Goal: Task Accomplishment & Management: Use online tool/utility

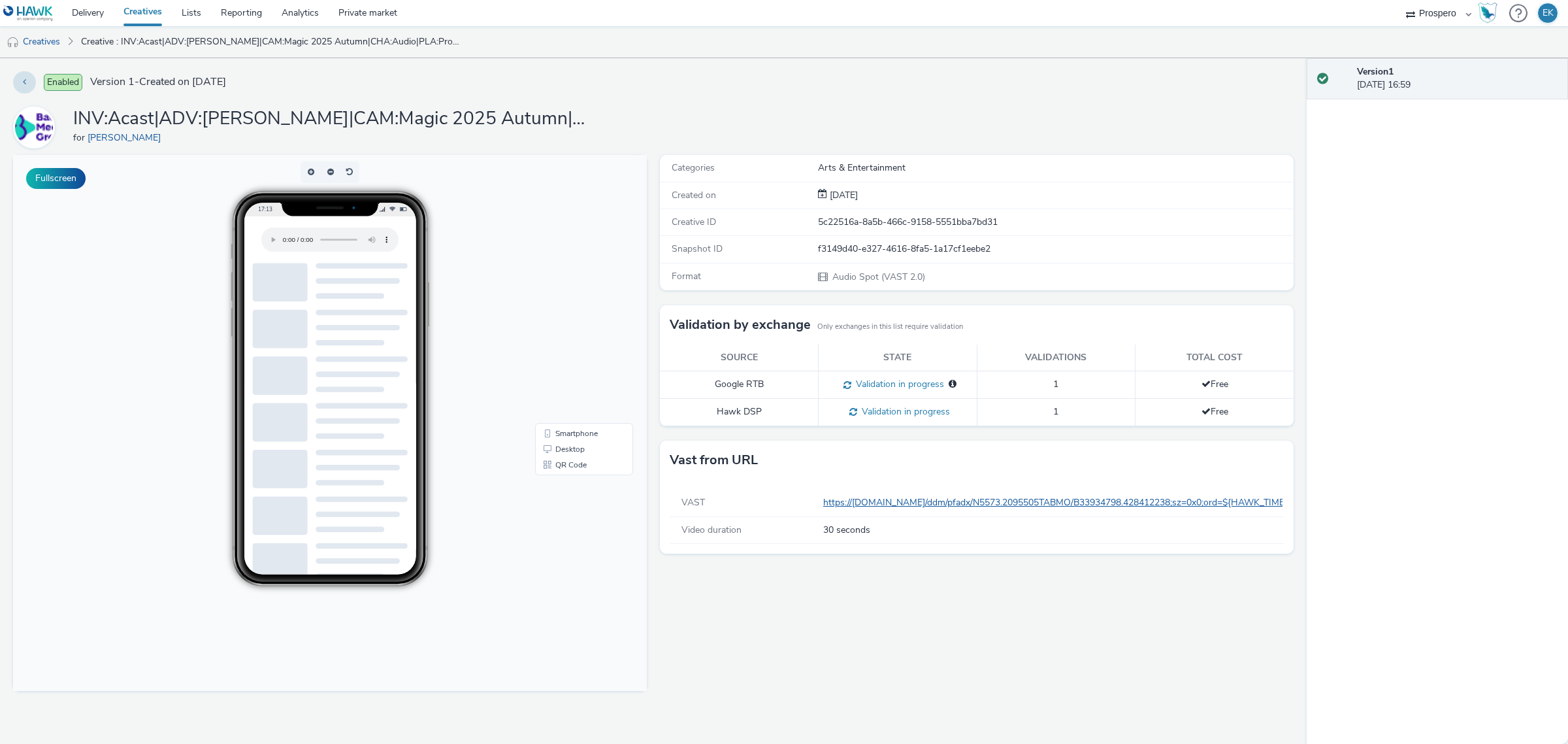
click at [941, 507] on link "https://ad.doubleclick.net/ddm/pfadx/N5573.2095505TABMO/B33934798.428412238;sz=…" at bounding box center [1249, 502] width 853 height 12
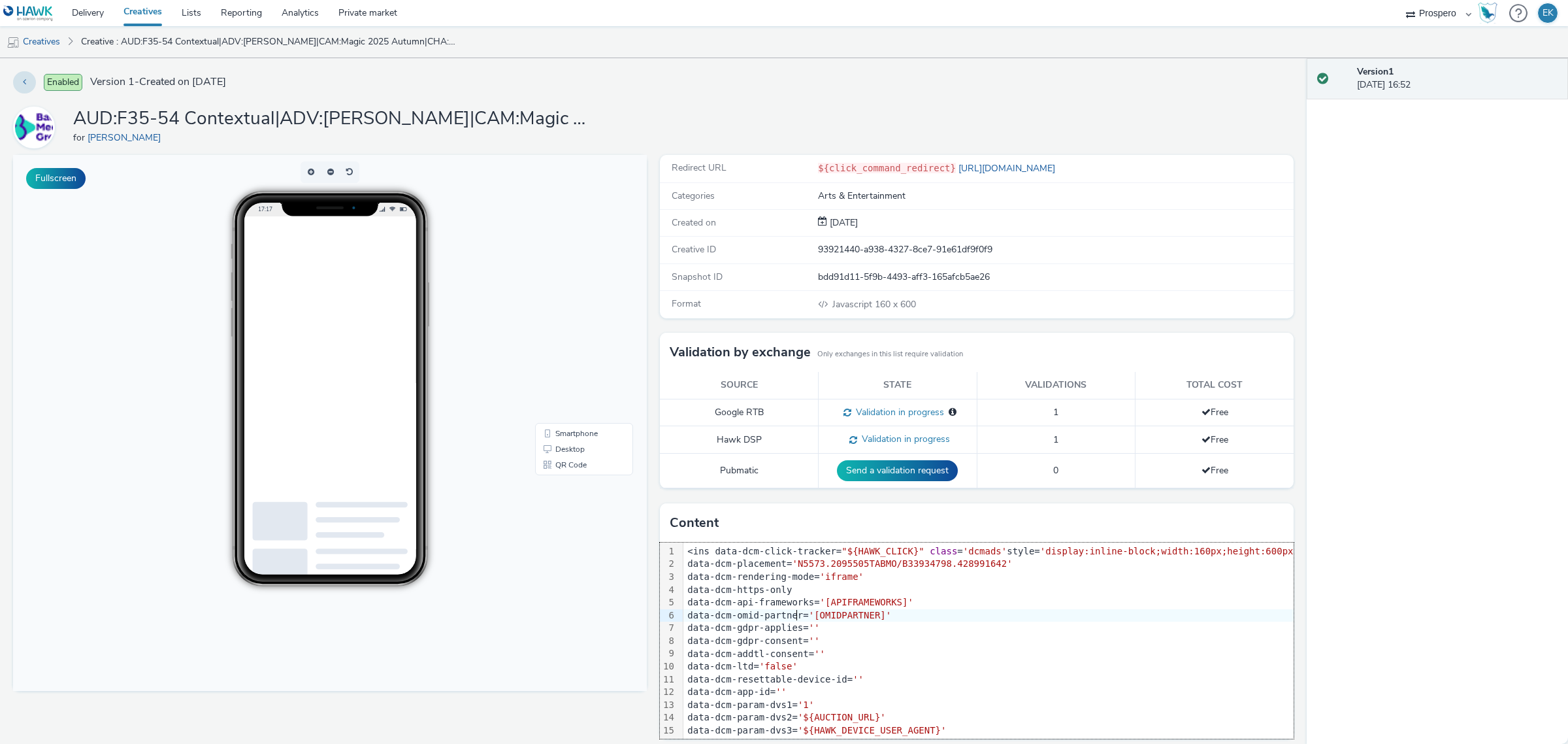
click at [792, 619] on div "data-dcm-omid-partner= '[OMIDPARTNER]'" at bounding box center [991, 615] width 617 height 13
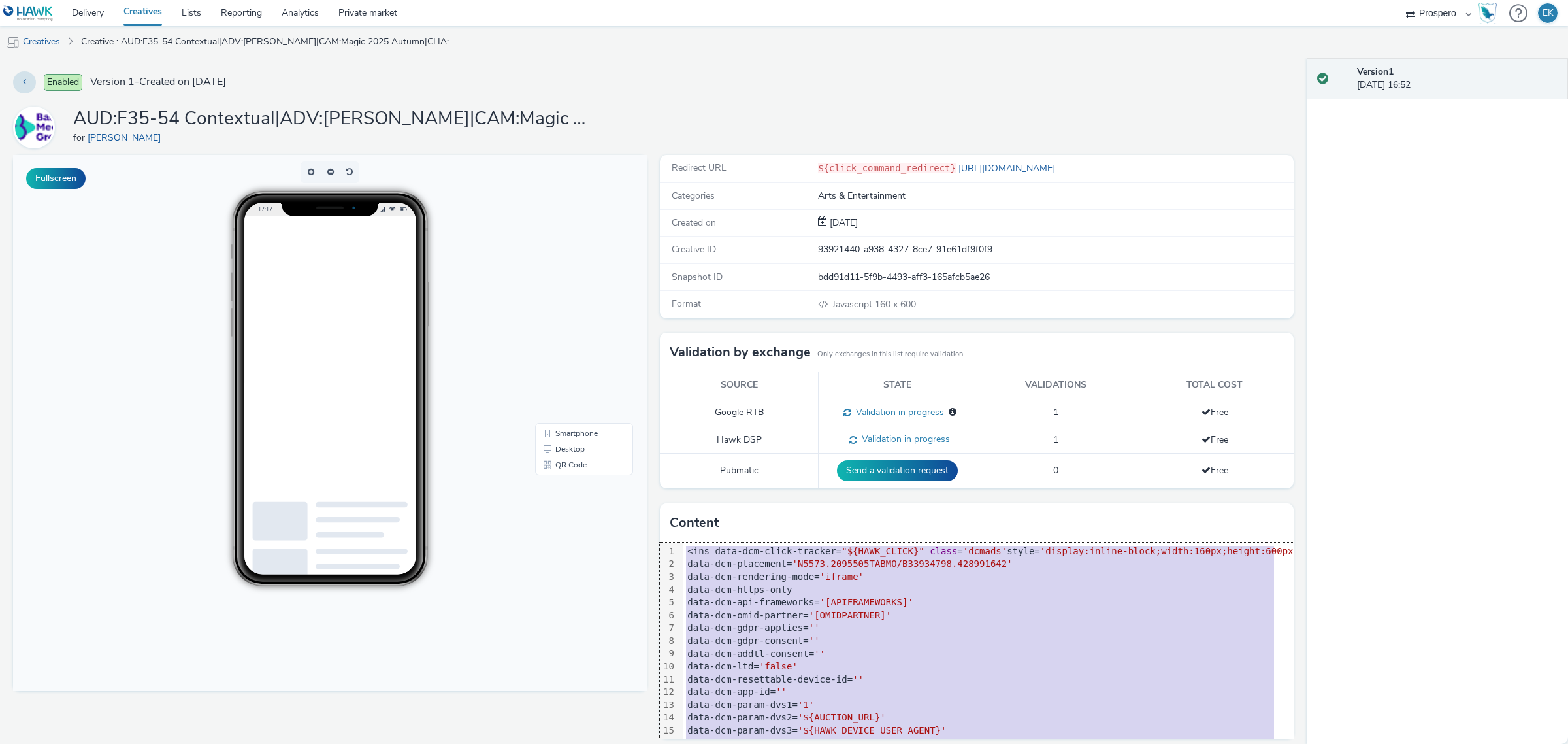
copy div "<ins data-dcm-click-tracker= "${HAWK_CLICK}" class = 'dcmads' style= 'display:i…"
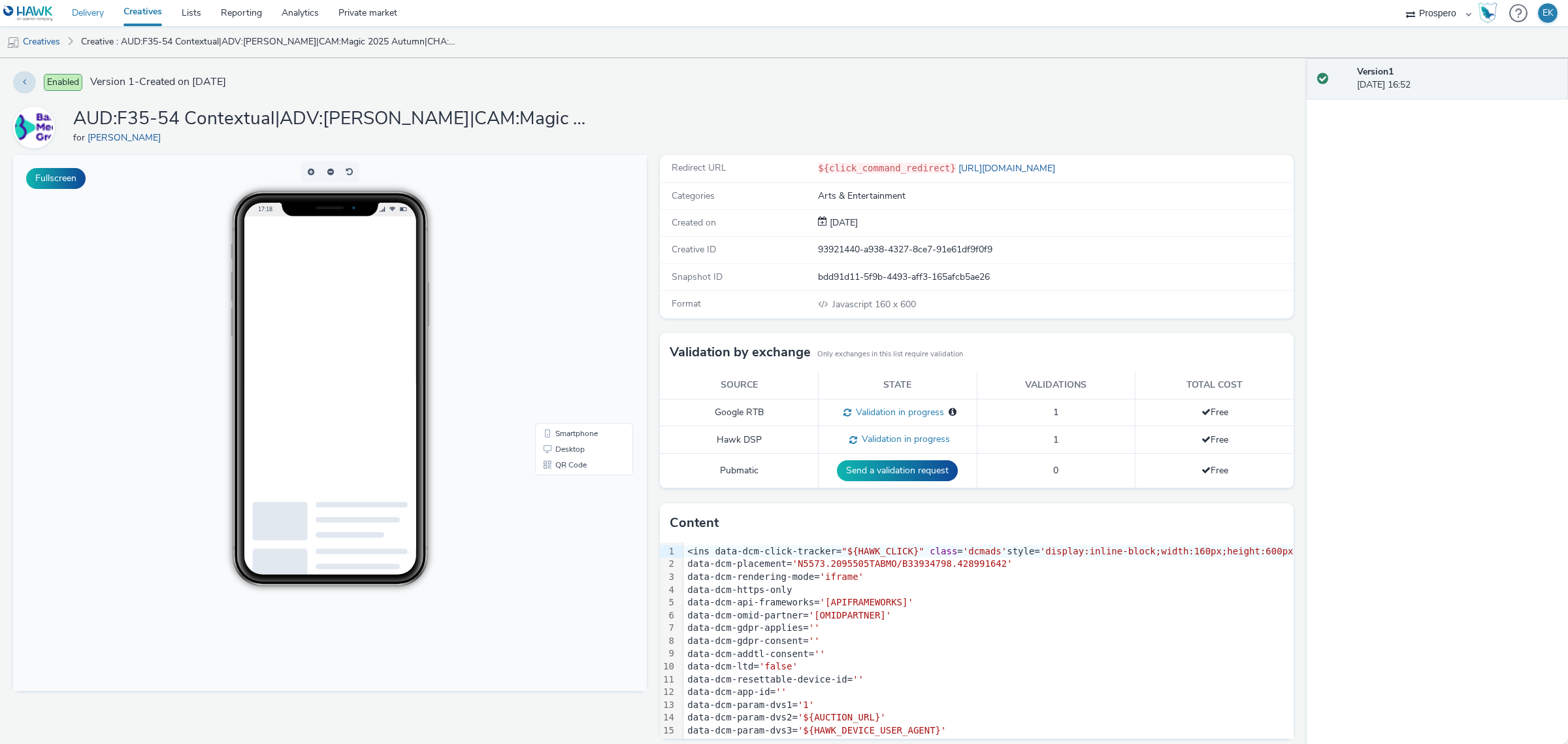
click at [84, 17] on link "Delivery" at bounding box center [88, 13] width 51 height 26
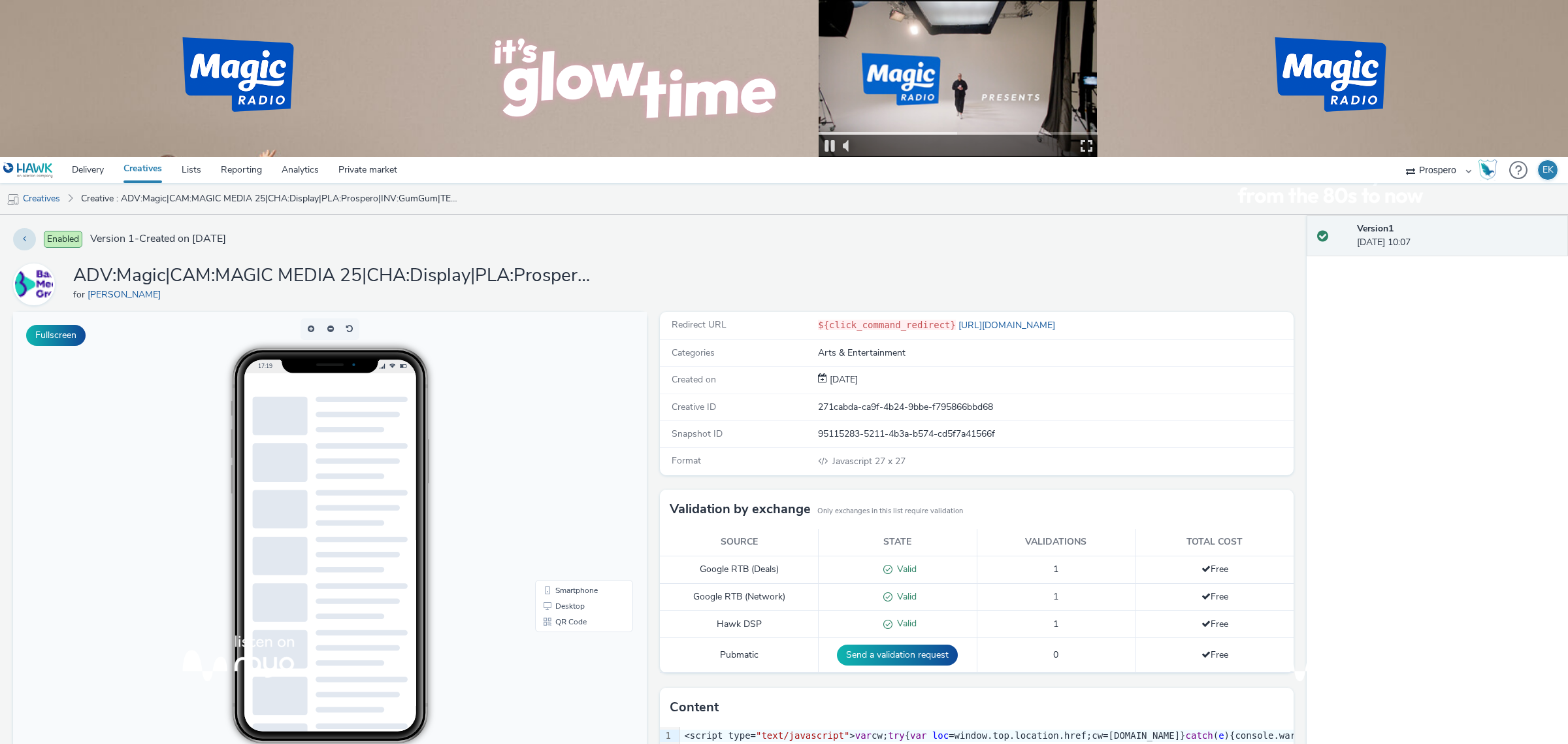
click at [935, 85] on video at bounding box center [958, 78] width 278 height 157
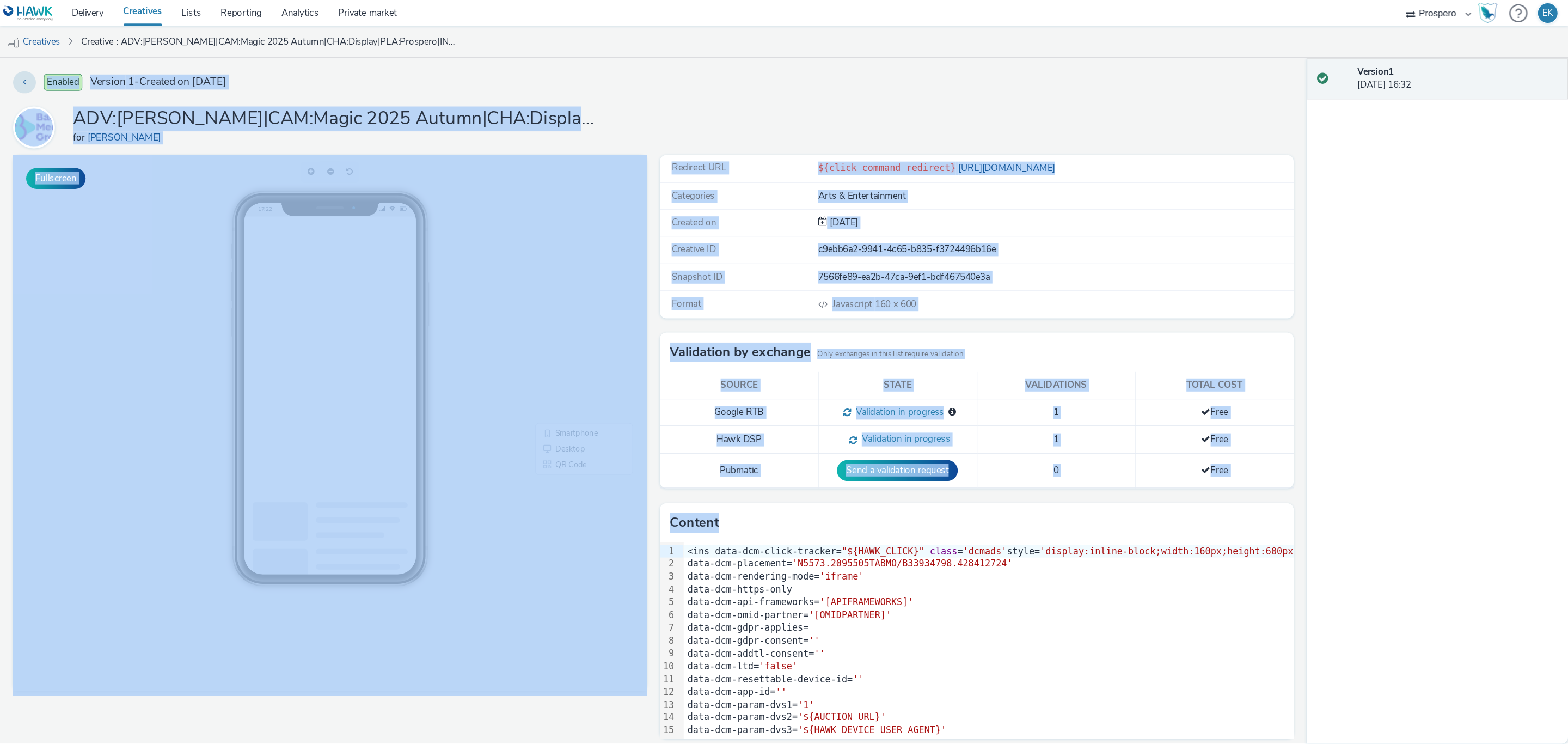
scroll to position [8, 0]
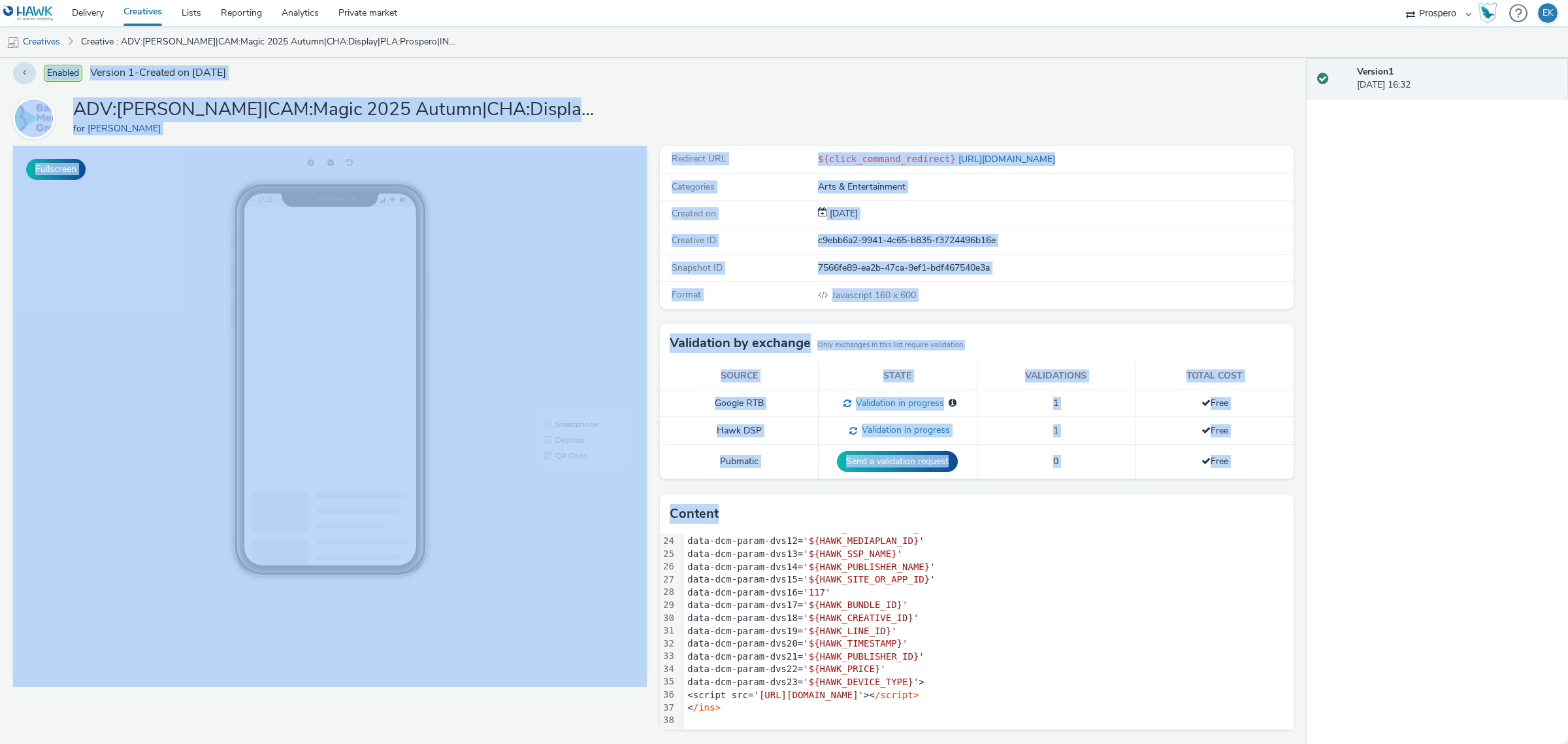
drag, startPoint x: 1017, startPoint y: 530, endPoint x: 1146, endPoint y: 1563, distance: 1041.0
click at [1146, 743] on html "Delivery Creatives Lists Reporting Analytics Private market Prospero EK Creativ…" at bounding box center [784, 372] width 1568 height 744
click at [1567, 505] on div "Version 1 [DATE] 16:32" at bounding box center [1437, 401] width 261 height 686
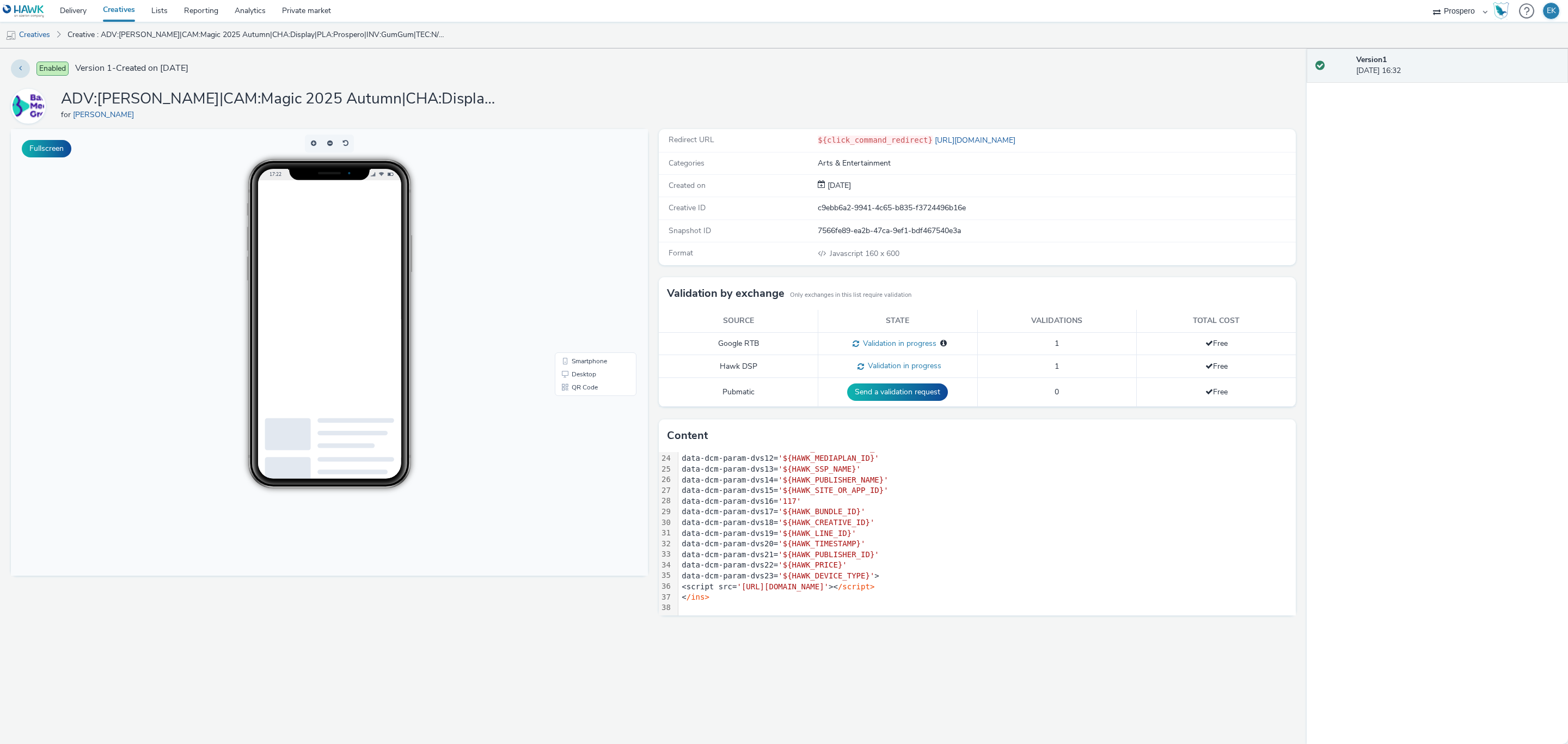
scroll to position [247, 0]
